Goal: Communication & Community: Answer question/provide support

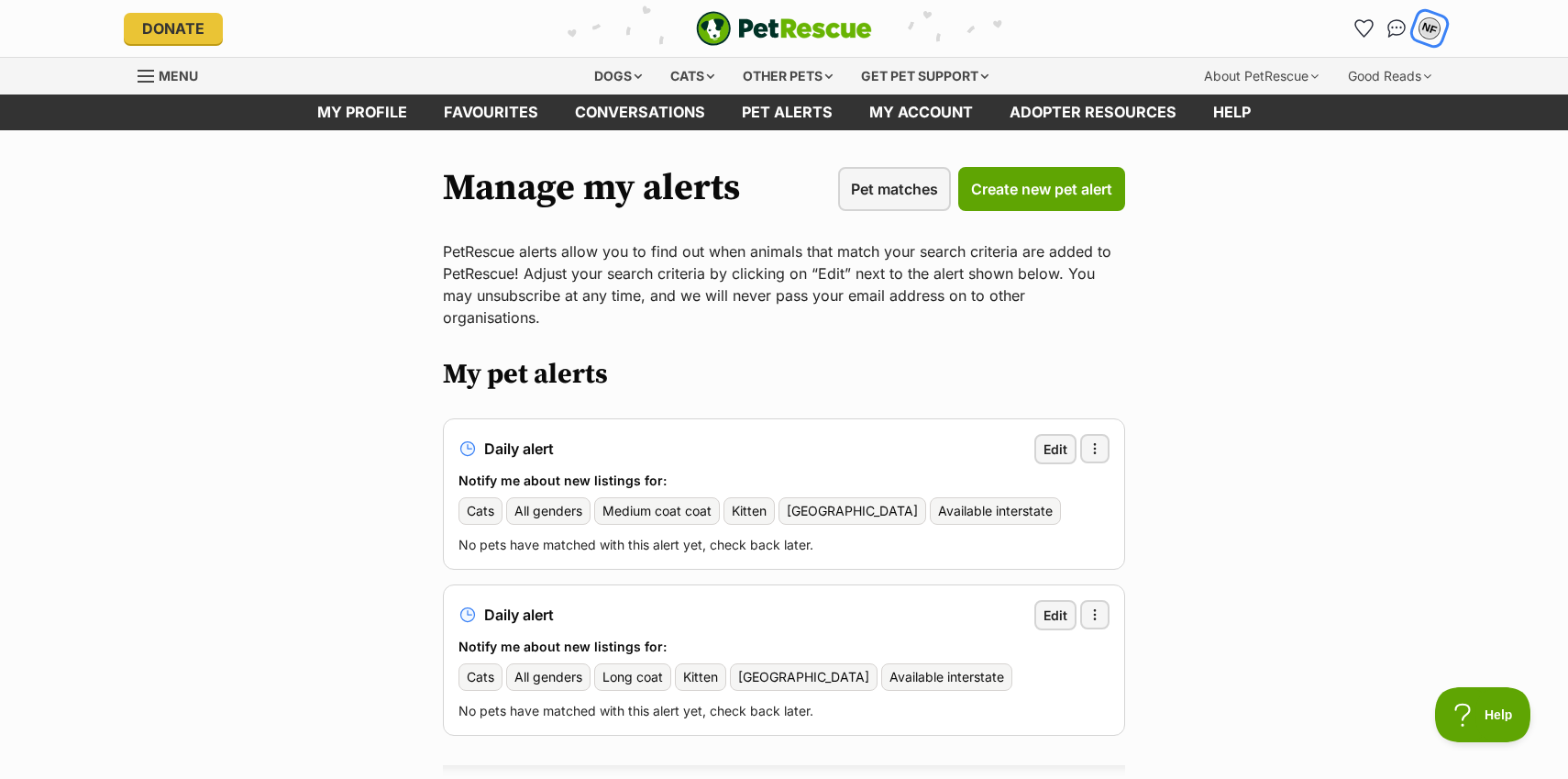
click at [1426, 29] on div "NF" at bounding box center [1430, 29] width 24 height 24
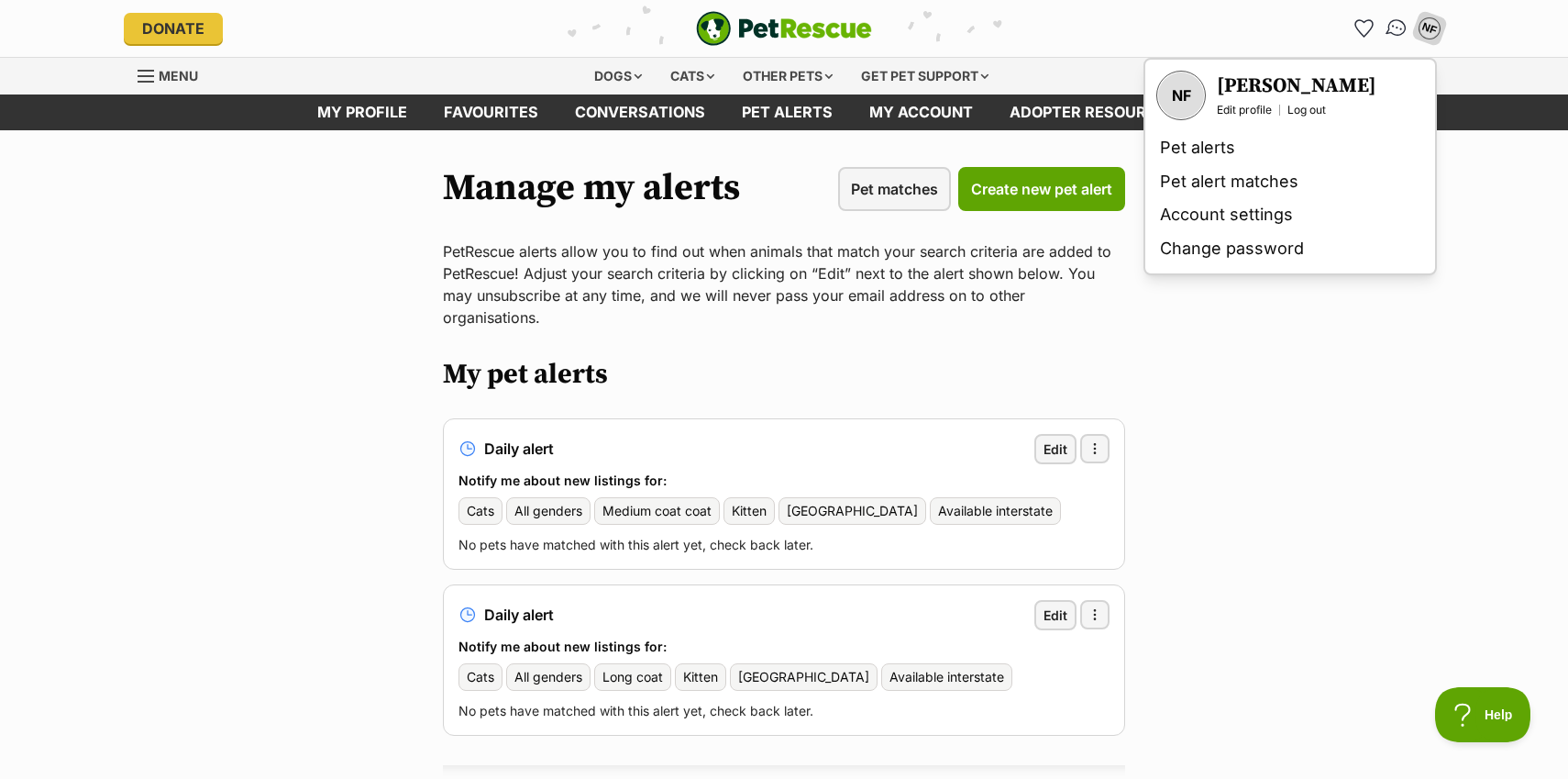
click at [1396, 27] on img "Conversations" at bounding box center [1397, 29] width 25 height 24
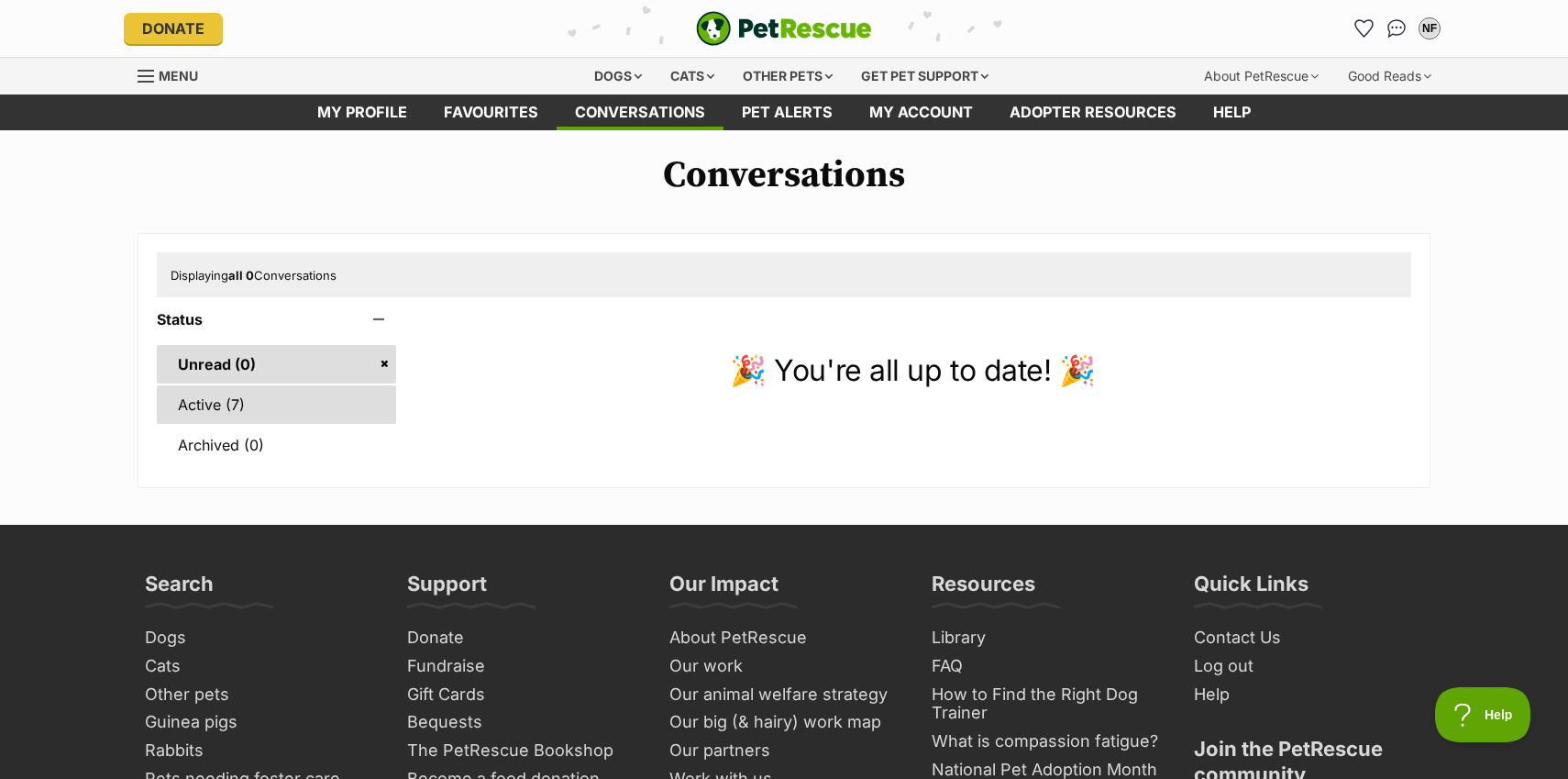
click at [232, 396] on link "Active (7)" at bounding box center [276, 405] width 239 height 39
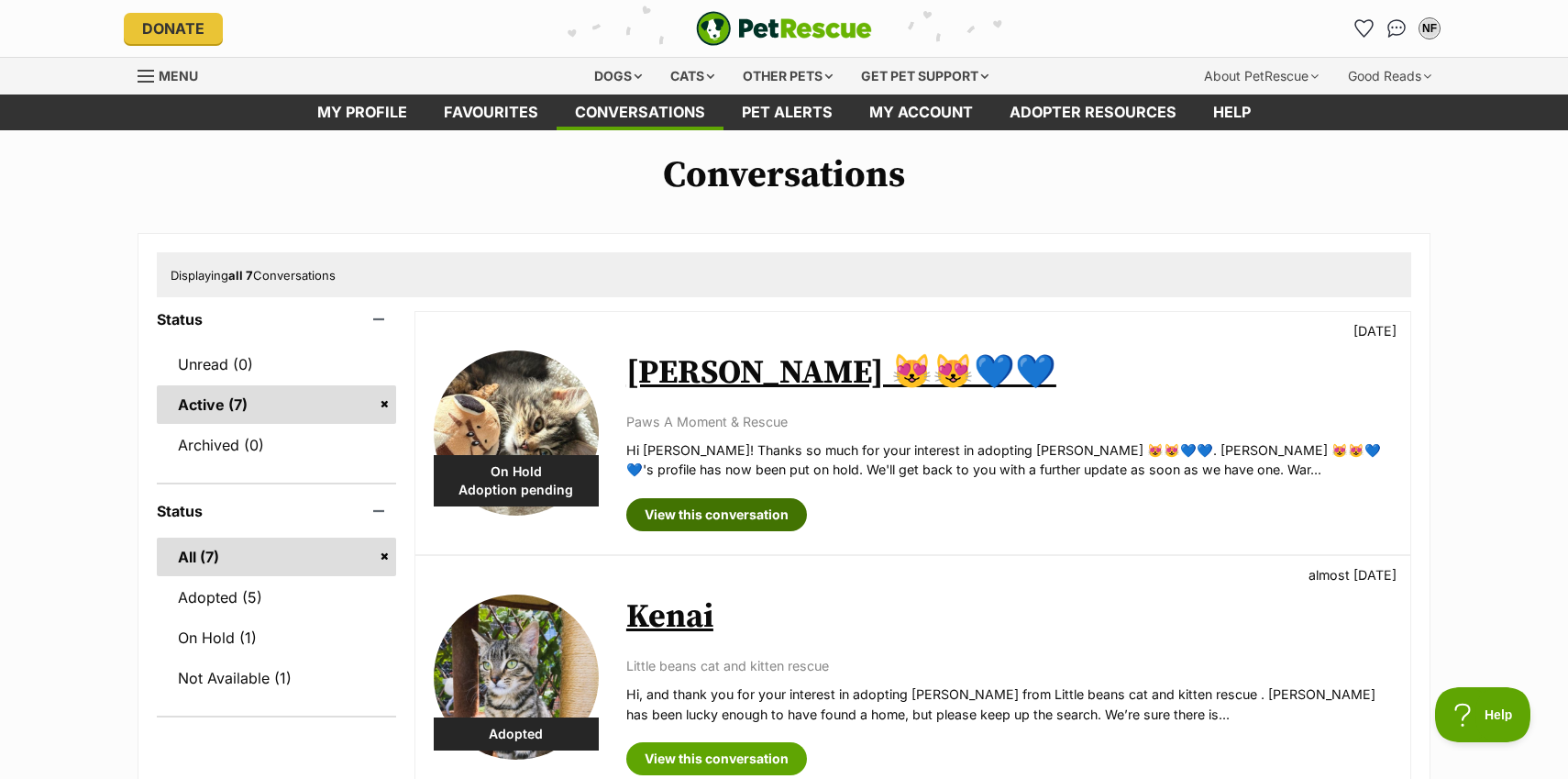
click at [745, 517] on link "View this conversation" at bounding box center [716, 515] width 181 height 33
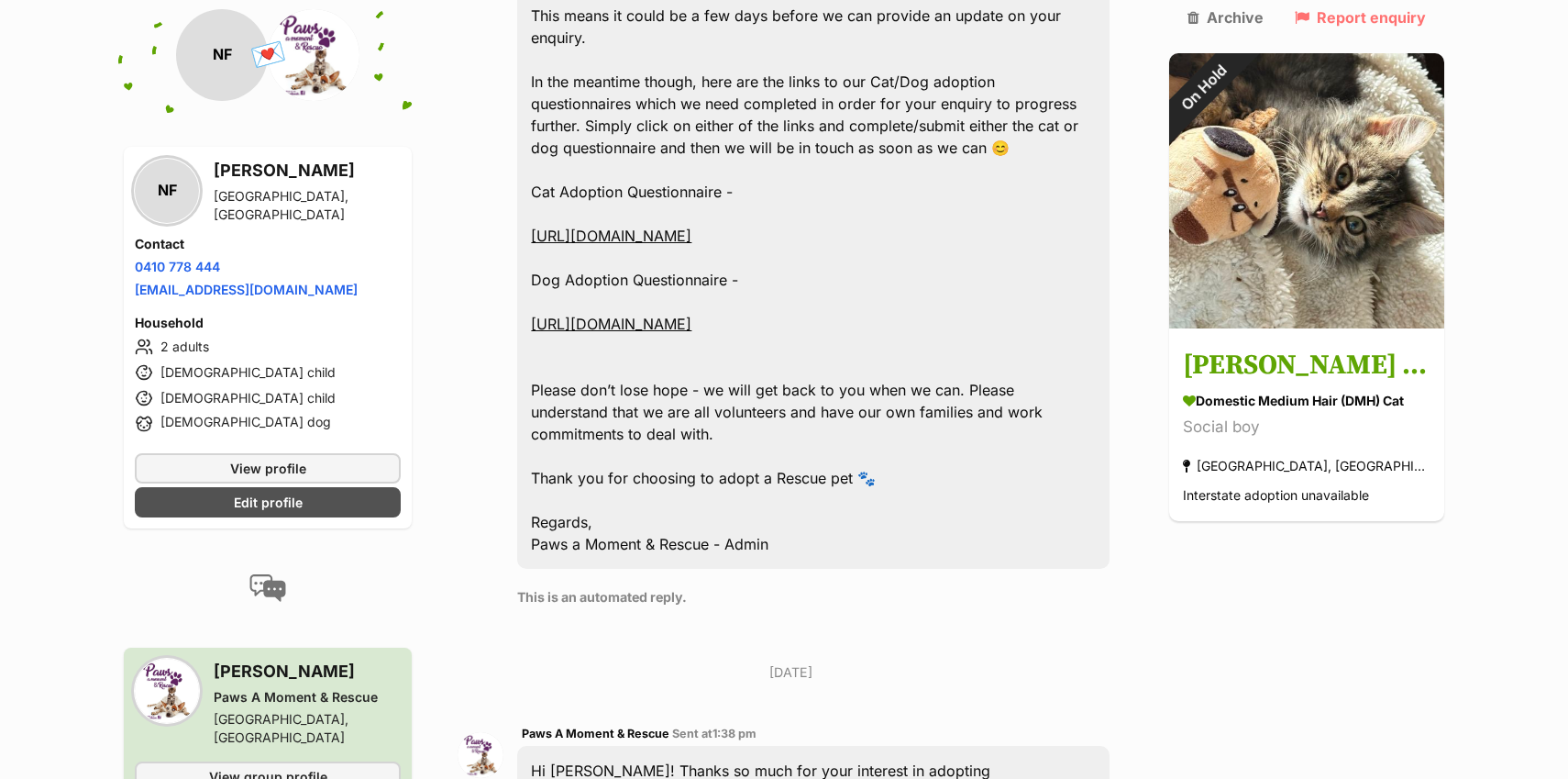
scroll to position [1099, 0]
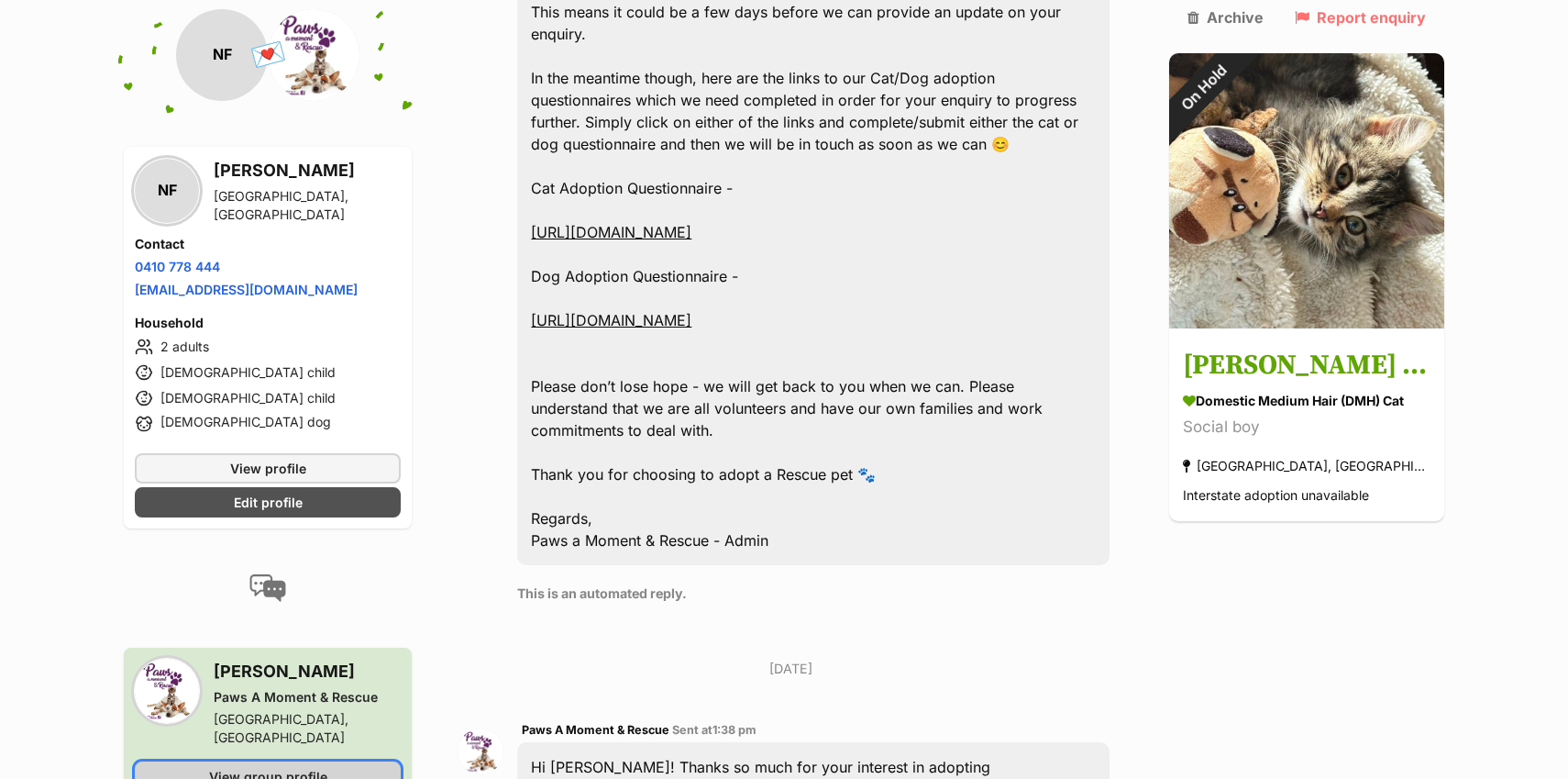
click at [307, 767] on span "View group profile" at bounding box center [269, 776] width 119 height 19
